Goal: Entertainment & Leisure: Consume media (video, audio)

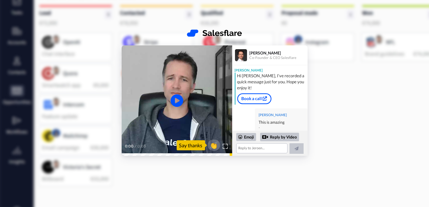
scroll to position [60, 0]
